Goal: Transaction & Acquisition: Book appointment/travel/reservation

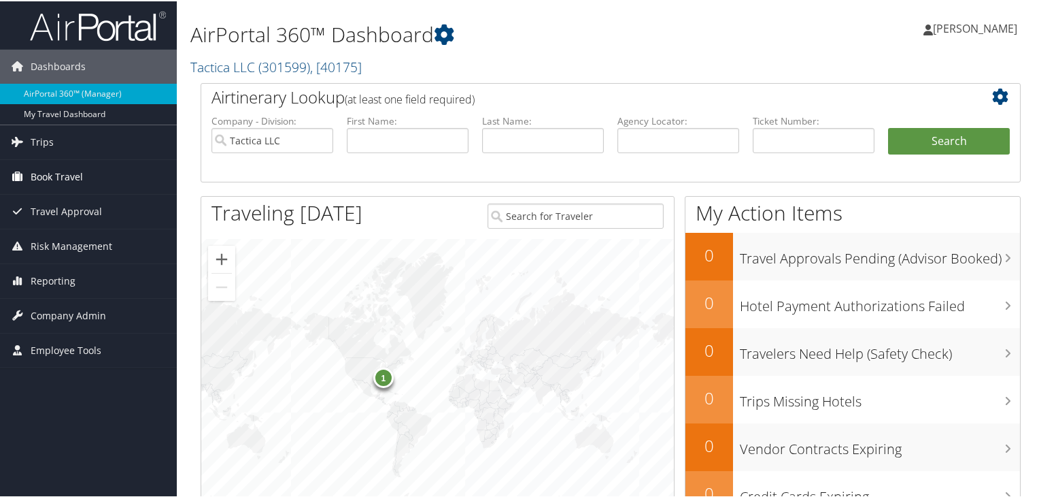
click at [46, 170] on span "Book Travel" at bounding box center [57, 175] width 52 height 34
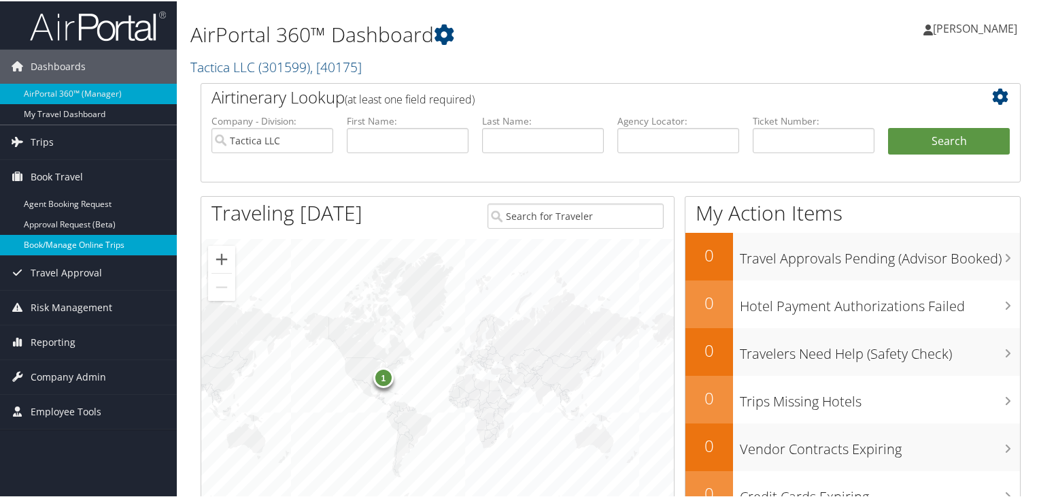
click at [59, 243] on link "Book/Manage Online Trips" at bounding box center [88, 243] width 177 height 20
